Goal: Information Seeking & Learning: Learn about a topic

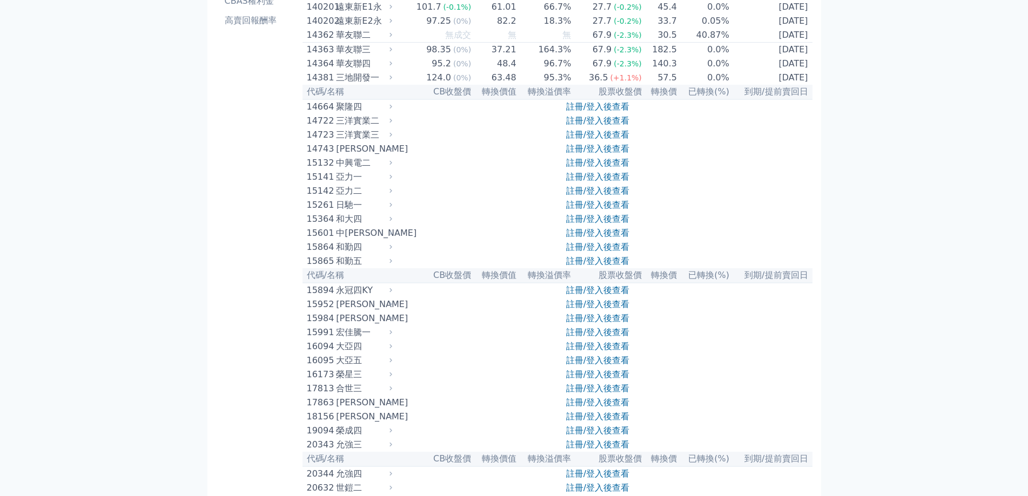
scroll to position [270, 0]
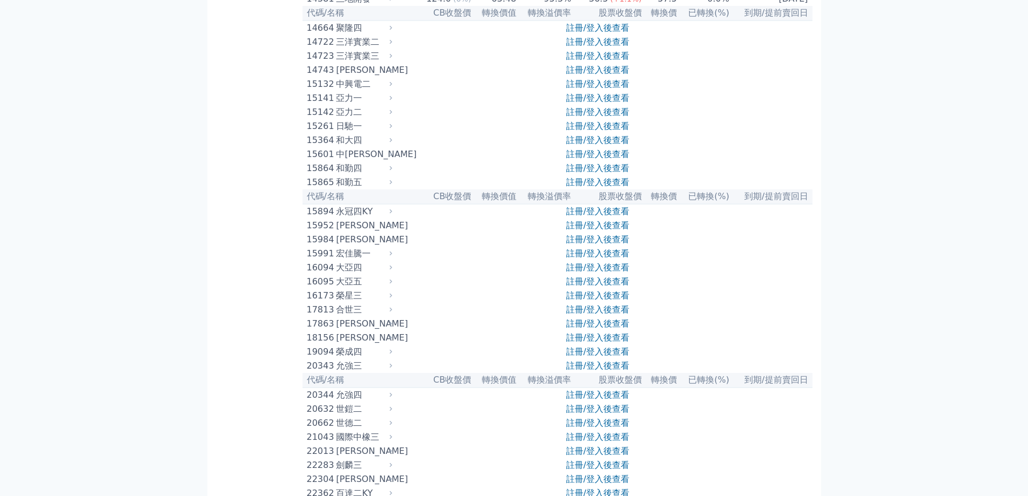
click at [596, 89] on link "註冊/登入後查看" at bounding box center [597, 84] width 63 height 10
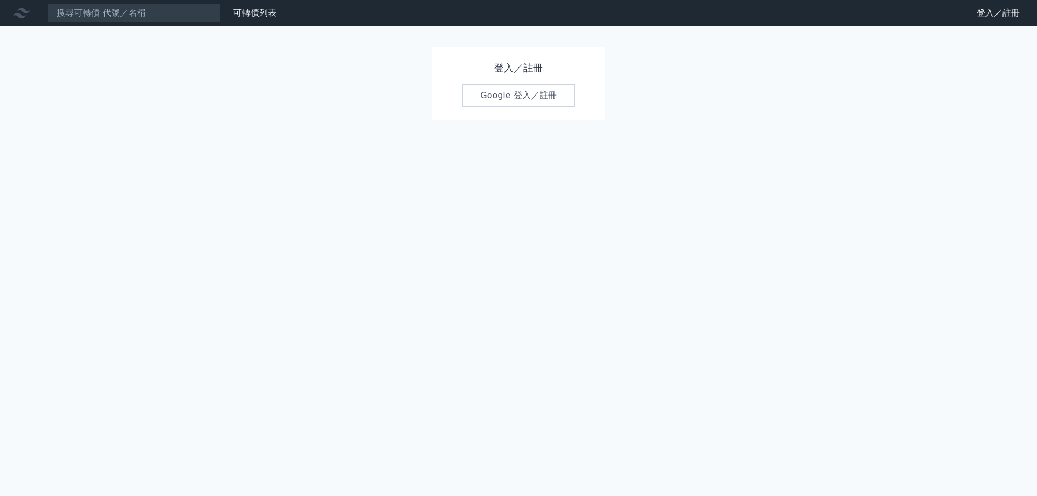
click at [533, 96] on link "Google 登入／註冊" at bounding box center [518, 95] width 112 height 23
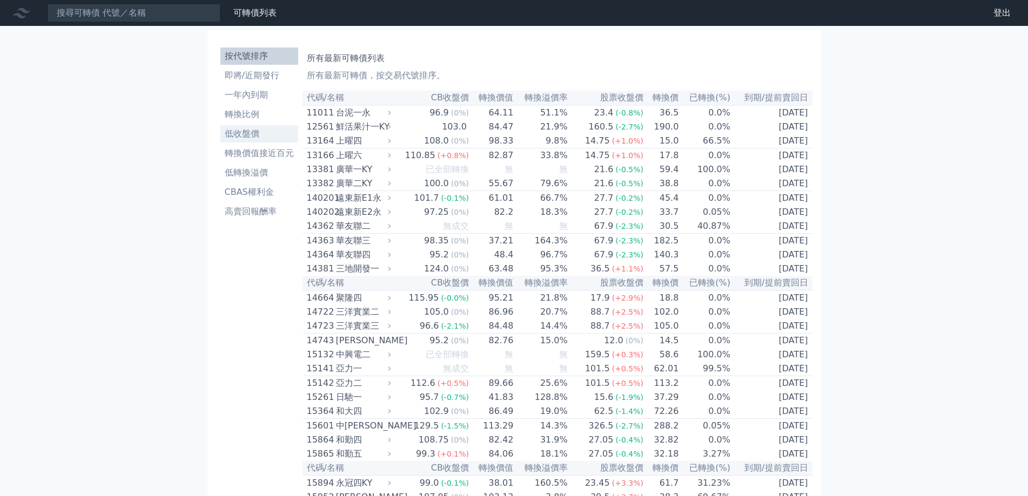
click at [259, 138] on li "低收盤價" at bounding box center [259, 134] width 78 height 13
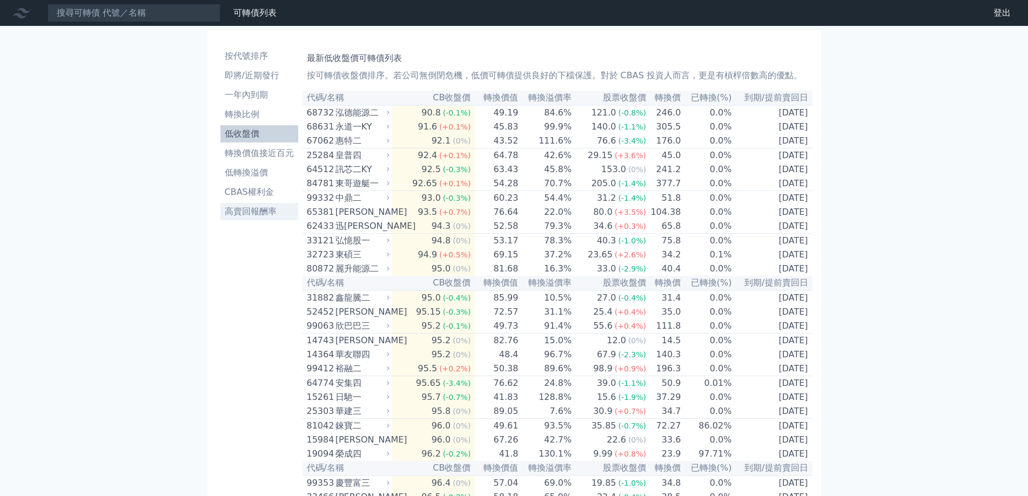
click at [253, 211] on li "高賣回報酬率" at bounding box center [259, 211] width 78 height 13
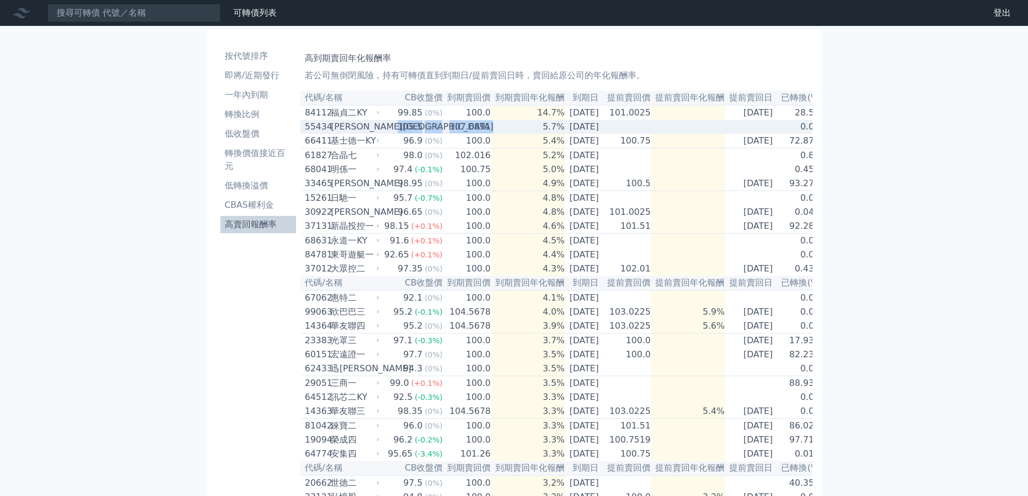
drag, startPoint x: 388, startPoint y: 133, endPoint x: 490, endPoint y: 134, distance: 101.6
click at [490, 134] on tr "55434 [PERSON_NAME][GEOGRAPHIC_DATA] 105.5 (0%) 107.6891 5.7% [DATE] 0.0%" at bounding box center [561, 127] width 522 height 14
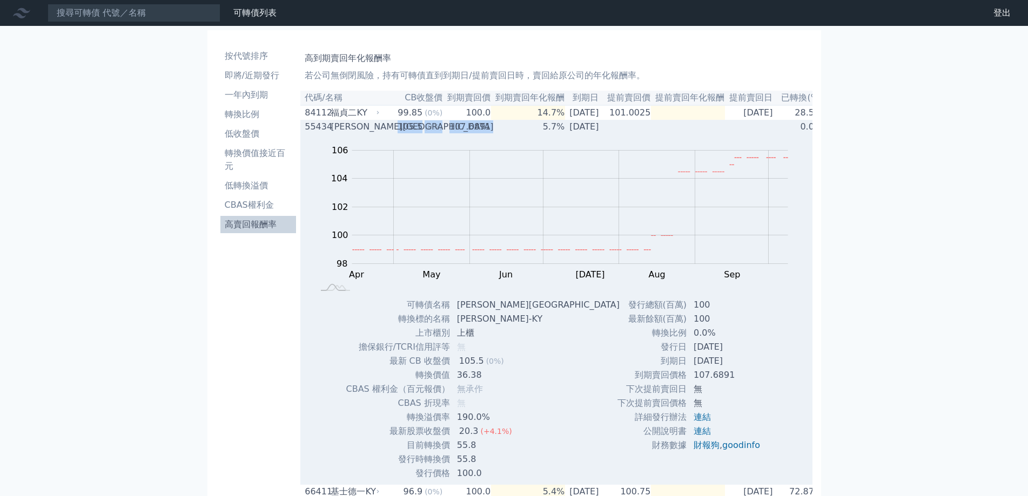
click at [478, 129] on td "107.6891" at bounding box center [467, 127] width 48 height 14
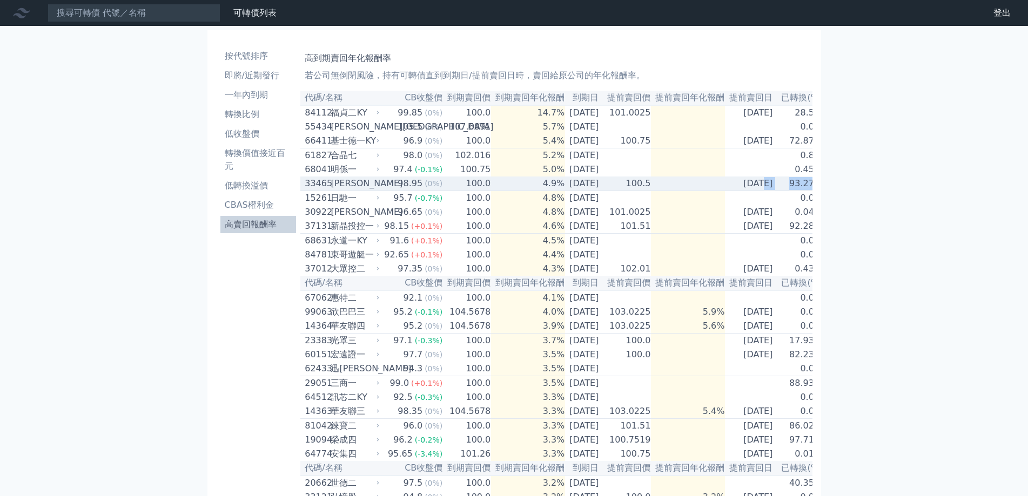
scroll to position [0, 19]
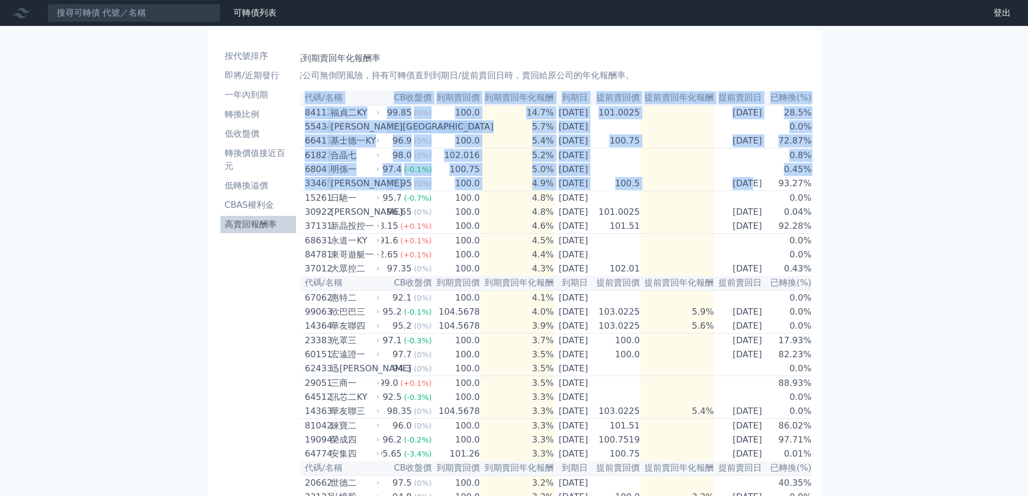
drag, startPoint x: 755, startPoint y: 196, endPoint x: 902, endPoint y: 183, distance: 146.9
click at [902, 183] on div "可轉債列表 財務數據 可轉債列表 財務數據 登出 登出 按代號排序 即將/近期發行 一年內到期 轉換比例 低收盤價 轉換價值接近百元 低轉換溢價" at bounding box center [514, 460] width 1028 height 921
click at [886, 190] on div "可轉債列表 財務數據 可轉債列表 財務數據 登出 登出 按代號排序 即將/近期發行 一年內到期 轉換比例 低收盤價 轉換價值接近百元 低轉換溢價" at bounding box center [514, 460] width 1028 height 921
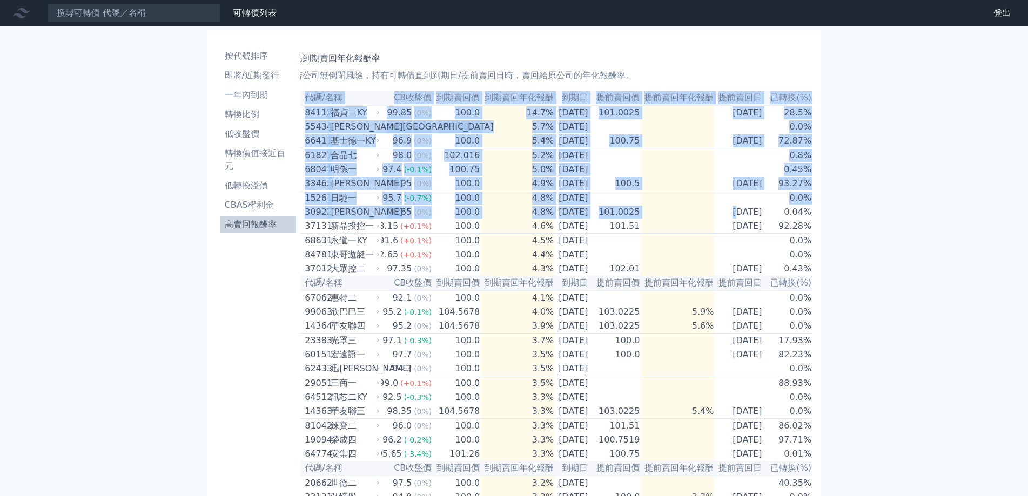
drag, startPoint x: 724, startPoint y: 229, endPoint x: 878, endPoint y: 211, distance: 154.9
click at [878, 211] on div "可轉債列表 財務數據 可轉債列表 財務數據 登出 登出 按代號排序 即將/近期發行 一年內到期 轉換比例 低收盤價 轉換價值接近百元 低轉換溢價" at bounding box center [514, 460] width 1028 height 921
click at [838, 202] on div "可轉債列表 財務數據 可轉債列表 財務數據 登出 登出 按代號排序 即將/近期發行 一年內到期 轉換比例 低收盤價 轉換價值接近百元 低轉換溢價" at bounding box center [514, 460] width 1028 height 921
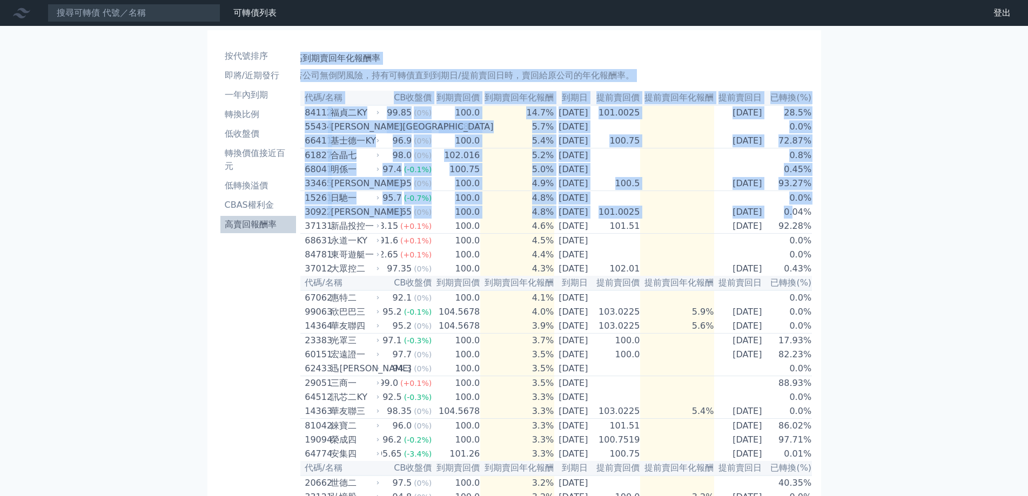
scroll to position [0, 0]
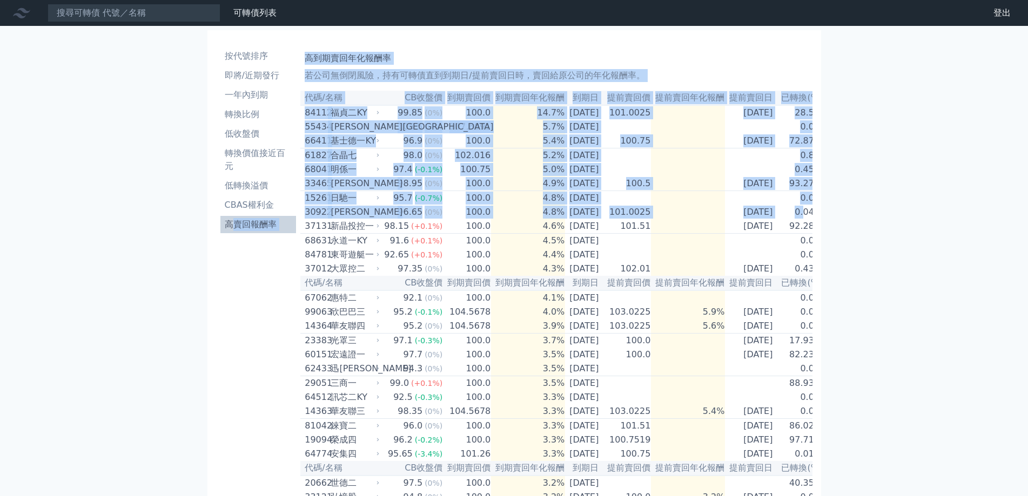
drag, startPoint x: 794, startPoint y: 219, endPoint x: 235, endPoint y: 231, distance: 559.3
click at [235, 231] on div "按代號排序 即將/近期發行 一年內到期 轉換比例 低收盤價 轉換價值接近百元 低轉換溢價 CBAS權利金 高賣回報酬率 高到期賣回年化報酬率 若公司無倒閉風險…" at bounding box center [514, 473] width 596 height 869
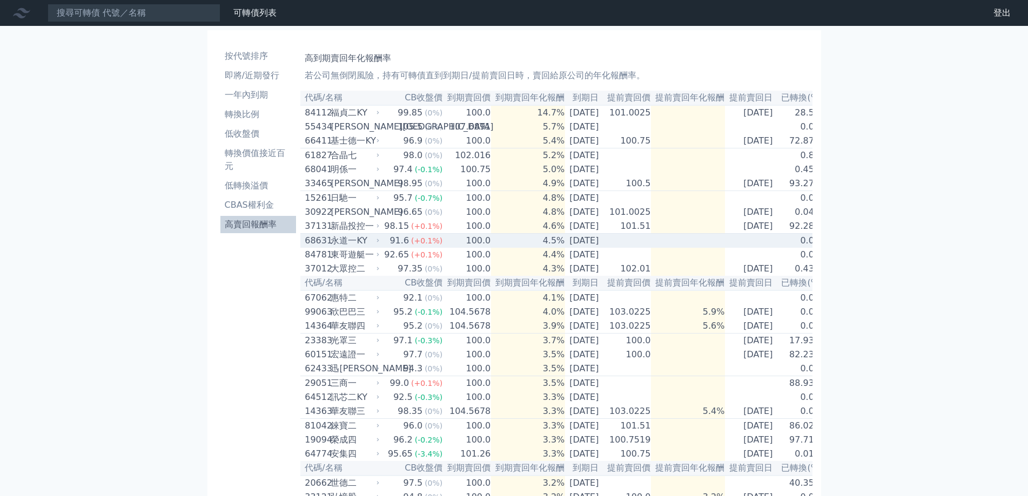
click at [504, 246] on td "4.5%" at bounding box center [528, 241] width 74 height 15
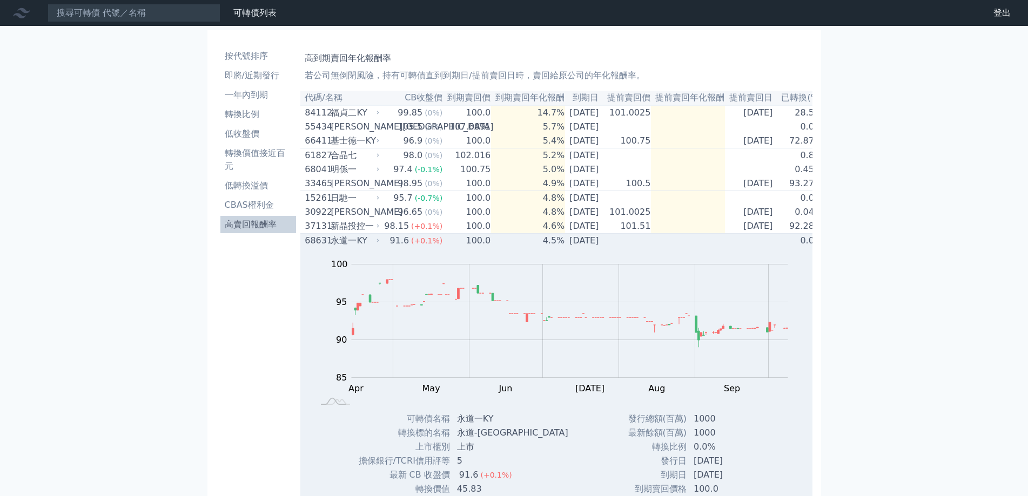
click at [475, 249] on td "100.0" at bounding box center [467, 241] width 48 height 15
